Goal: Task Accomplishment & Management: Manage account settings

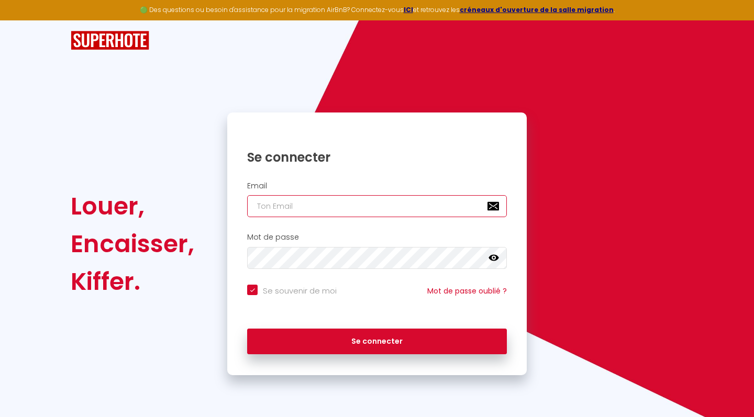
type input "[EMAIL_ADDRESS][DOMAIN_NAME]"
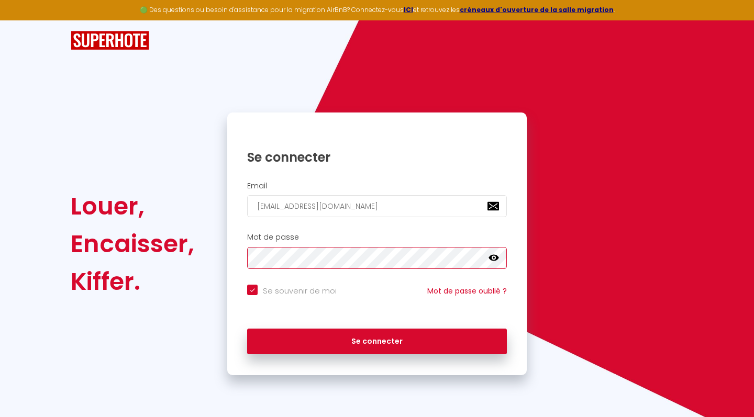
click at [377, 340] on button "Se connecter" at bounding box center [377, 342] width 260 height 26
checkbox input "true"
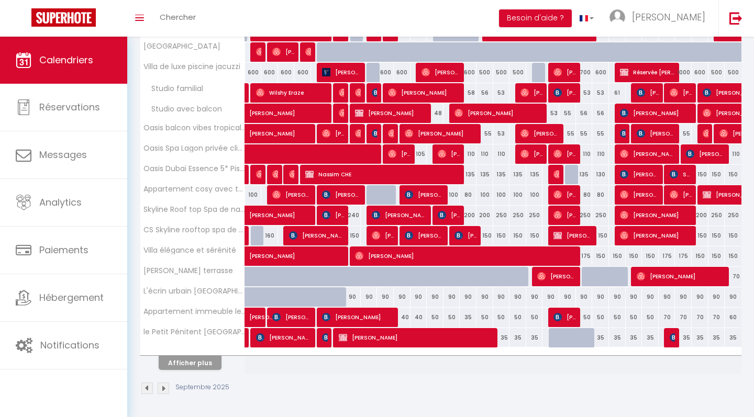
scroll to position [278, 0]
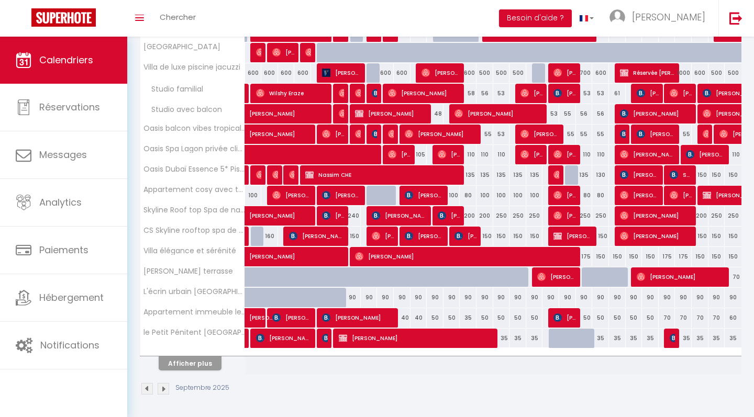
click at [635, 297] on div "90" at bounding box center [634, 297] width 17 height 19
type input "90"
select select "1"
type input "Mer 24 Septembre 2025"
type input "Jeu 25 Septembre 2025"
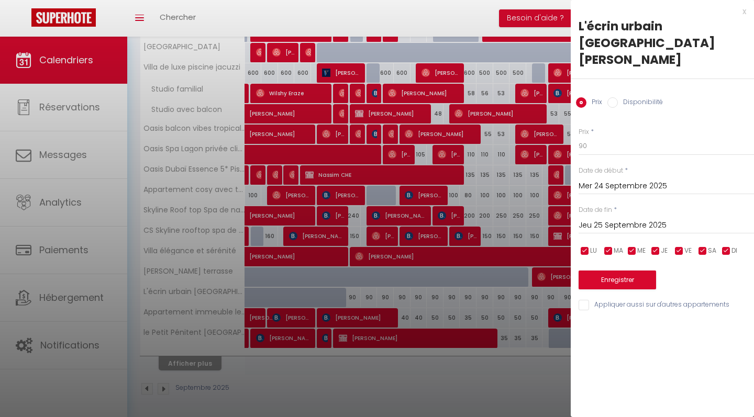
click at [610, 97] on input "Disponibilité" at bounding box center [613, 102] width 10 height 10
radio input "true"
radio input "false"
click at [588, 220] on input "Jeu 25 Septembre 2025" at bounding box center [666, 227] width 175 height 14
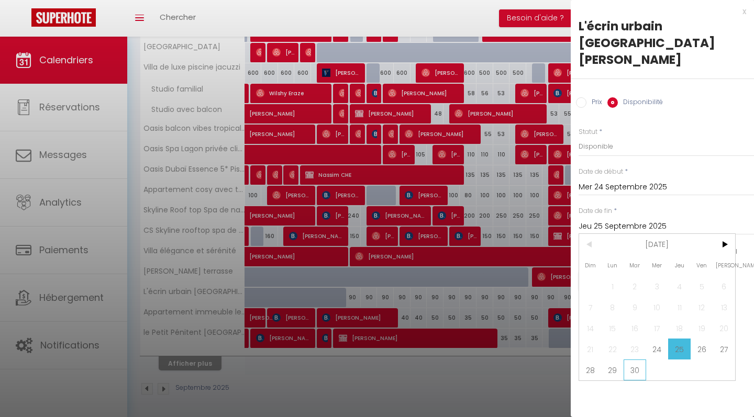
click at [633, 360] on span "30" at bounding box center [635, 370] width 23 height 21
type input "[DATE]"
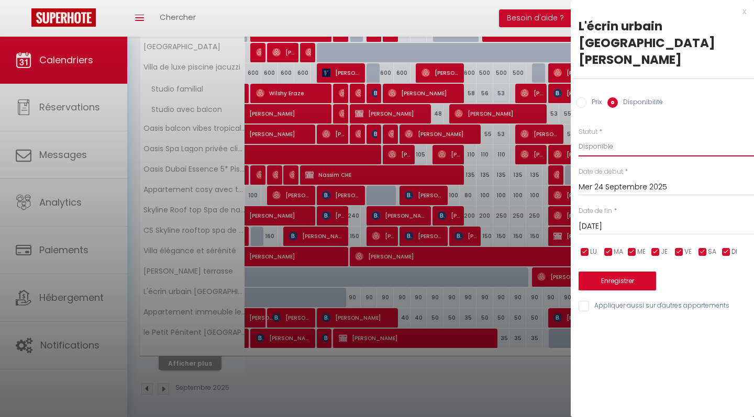
select select "0"
click at [604, 272] on button "Enregistrer" at bounding box center [618, 281] width 78 height 19
